Goal: Information Seeking & Learning: Learn about a topic

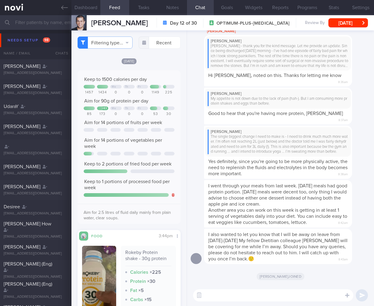
select select "7"
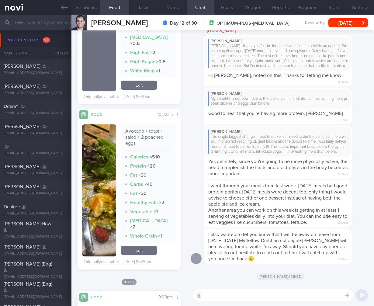
click at [344, 71] on div "[PERSON_NAME] [PERSON_NAME] - thank you for the kind message. Let me provide an…" at bounding box center [278, 54] width 146 height 34
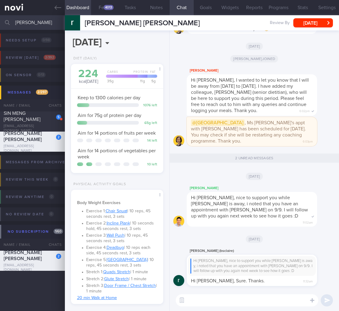
select select "6"
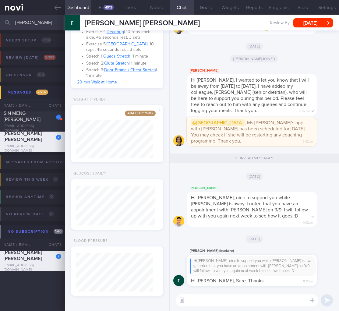
scroll to position [38, 77]
click at [23, 25] on input "rachel" at bounding box center [169, 22] width 339 height 15
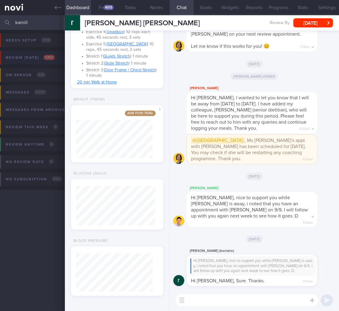
type input "kamill"
click at [44, 62] on button "Review today 1 / 392" at bounding box center [168, 59] width 341 height 17
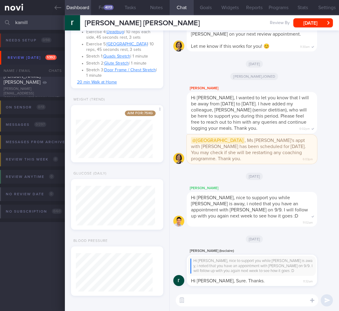
click at [41, 78] on div "Zapanta Kamille Eloisa Guadalupe" at bounding box center [32, 79] width 56 height 12
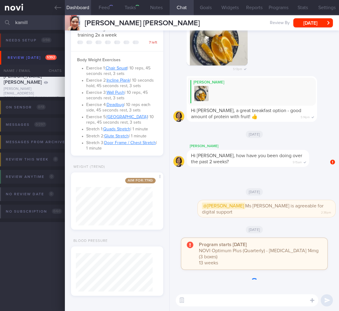
select select "8"
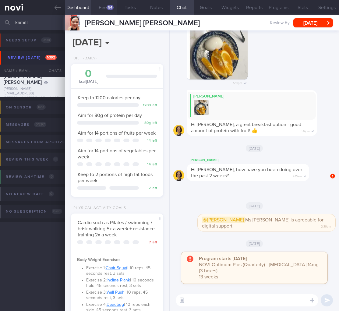
click at [99, 6] on button "Feed 54" at bounding box center [104, 7] width 26 height 15
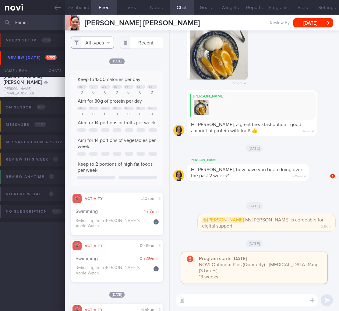
click at [105, 44] on button "All types" at bounding box center [92, 43] width 43 height 12
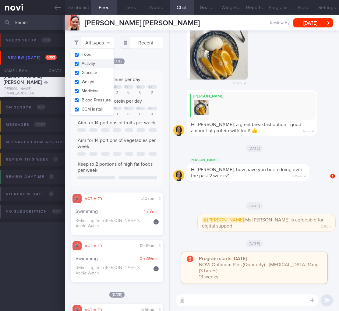
click at [99, 66] on button "Activity" at bounding box center [92, 63] width 42 height 9
checkbox input "false"
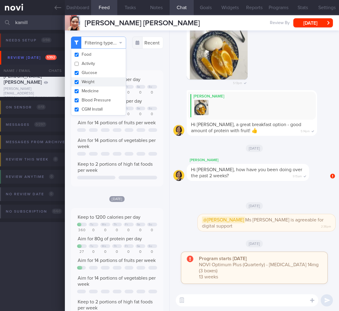
scroll to position [38, 77]
click at [134, 64] on div "Mon, 2 Jun" at bounding box center [117, 61] width 92 height 6
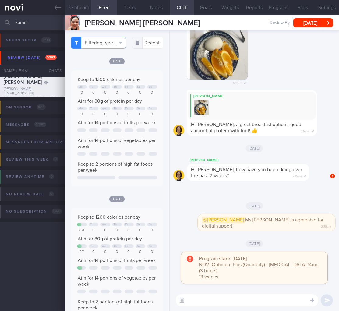
click at [74, 12] on button "Dashboard" at bounding box center [78, 7] width 26 height 15
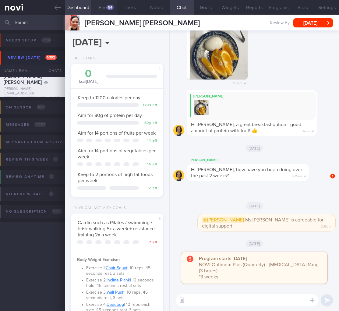
click at [100, 6] on button "Feed 54" at bounding box center [104, 7] width 26 height 15
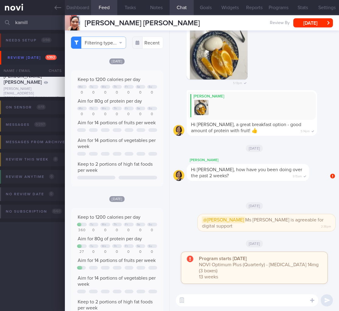
click at [68, 8] on button "Dashboard" at bounding box center [78, 7] width 26 height 15
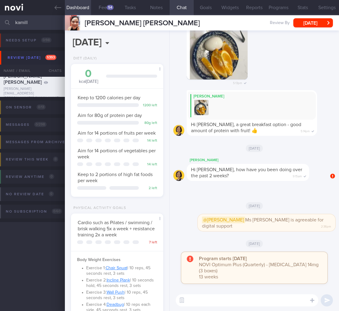
drag, startPoint x: 29, startPoint y: 22, endPoint x: -36, endPoint y: 20, distance: 64.8
click at [0, 20] on html "You are offline! Some functionality will be unavailable Patients New Users Coac…" at bounding box center [169, 155] width 339 height 311
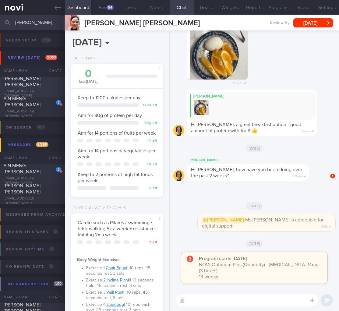
type input "rachel"
click at [40, 85] on div "Rachel Poon Wei Ling" at bounding box center [32, 81] width 56 height 12
select select "6"
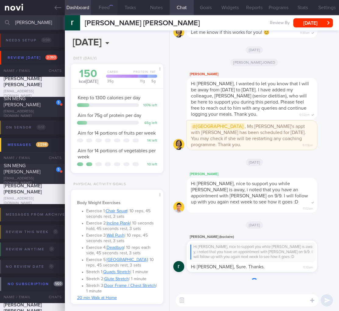
scroll to position [40, 79]
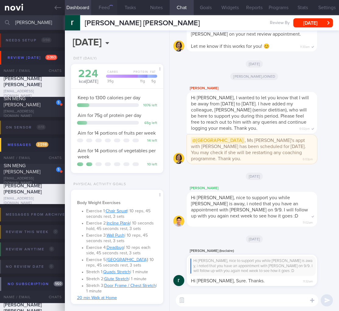
click at [106, 6] on button "Feed" at bounding box center [104, 7] width 26 height 15
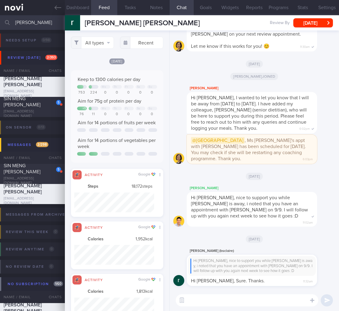
click at [103, 35] on div "All types Food Activity Glucose Weight Medicine Blood Pressure CGM Install Rece…" at bounding box center [117, 170] width 104 height 280
click at [103, 40] on button "All types" at bounding box center [92, 43] width 43 height 12
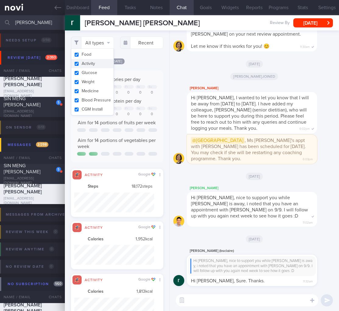
click at [91, 61] on button "Activity" at bounding box center [92, 63] width 42 height 9
checkbox input "false"
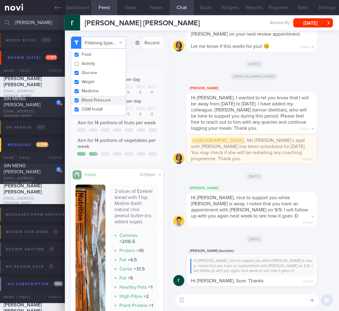
click at [122, 162] on div "Keep to 1300 calories per day We Th Fr Sa Su 753 224 0 0 0 0 0 Aim for 75g of p…" at bounding box center [117, 116] width 92 height 92
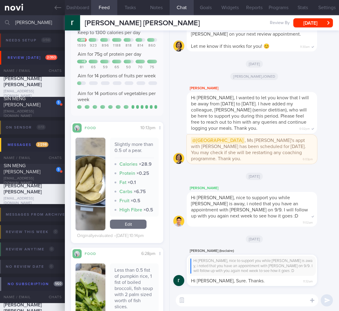
click at [129, 70] on div "50" at bounding box center [129, 67] width 10 height 5
drag, startPoint x: 97, startPoint y: 182, endPoint x: 105, endPoint y: 182, distance: 7.9
click at [105, 57] on span "Aim for 75g of protein per day" at bounding box center [110, 54] width 64 height 5
click at [103, 63] on div at bounding box center [103, 62] width 10 height 4
click at [305, 244] on div "[DATE]" at bounding box center [254, 238] width 162 height 17
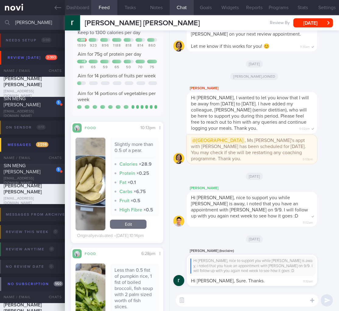
click at [76, 8] on button "Dashboard" at bounding box center [78, 7] width 26 height 15
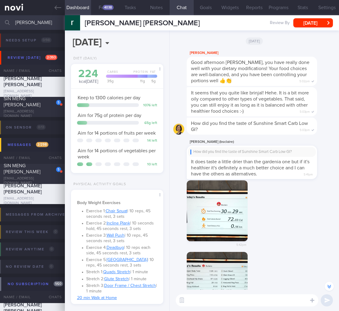
click at [285, 234] on div "5:42pm" at bounding box center [254, 216] width 162 height 72
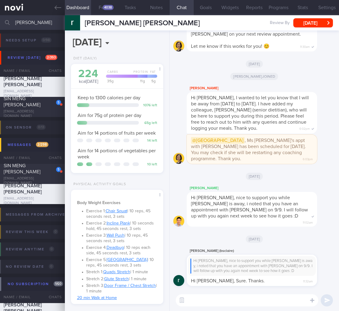
click at [199, 304] on textarea at bounding box center [247, 300] width 142 height 12
